Goal: Transaction & Acquisition: Purchase product/service

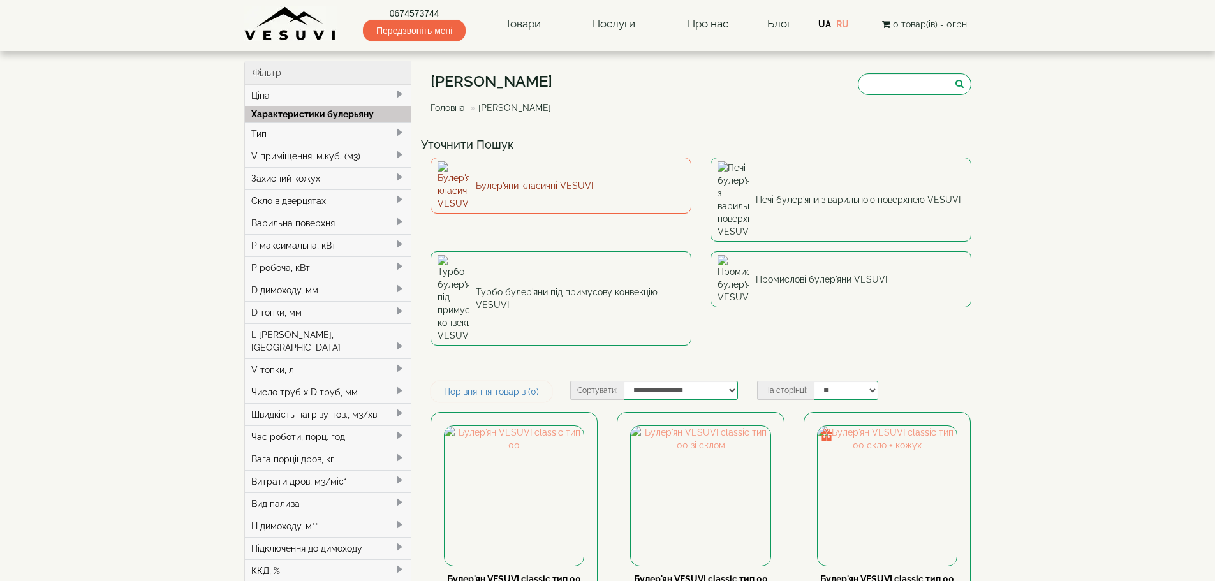
click at [547, 169] on link "Булер'яни класичні VESUVI" at bounding box center [560, 186] width 261 height 56
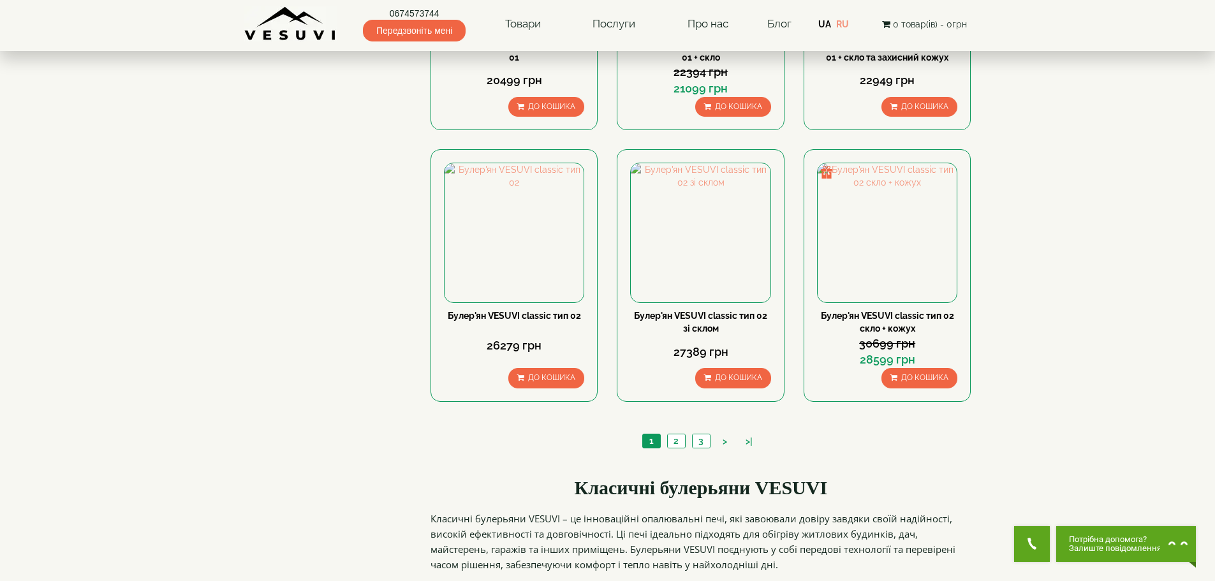
scroll to position [1275, 0]
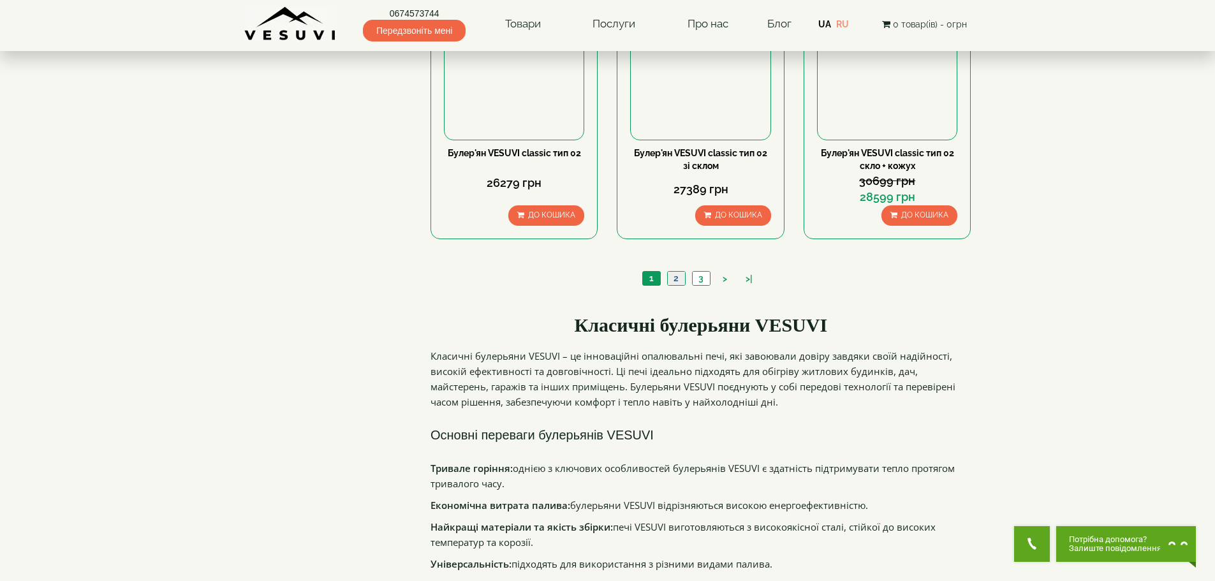
click at [675, 283] on link "2" at bounding box center [676, 278] width 18 height 13
